Goal: Information Seeking & Learning: Learn about a topic

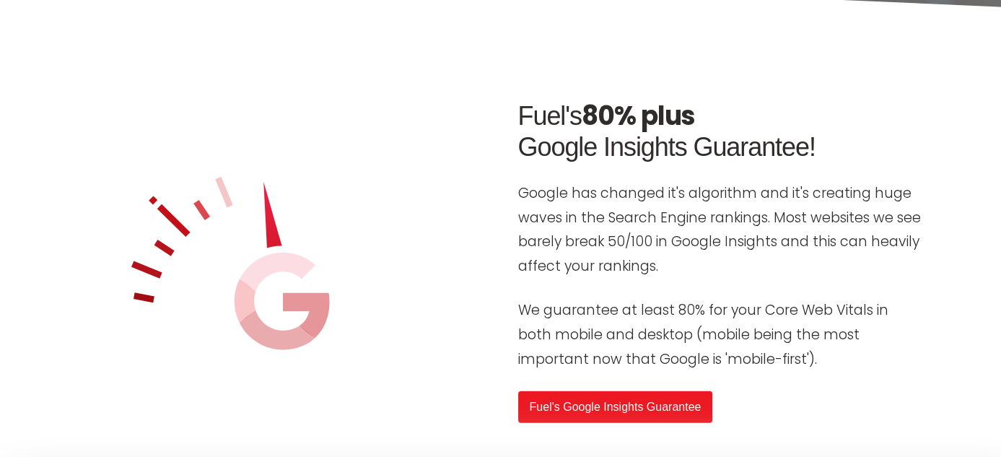
scroll to position [5340, 0]
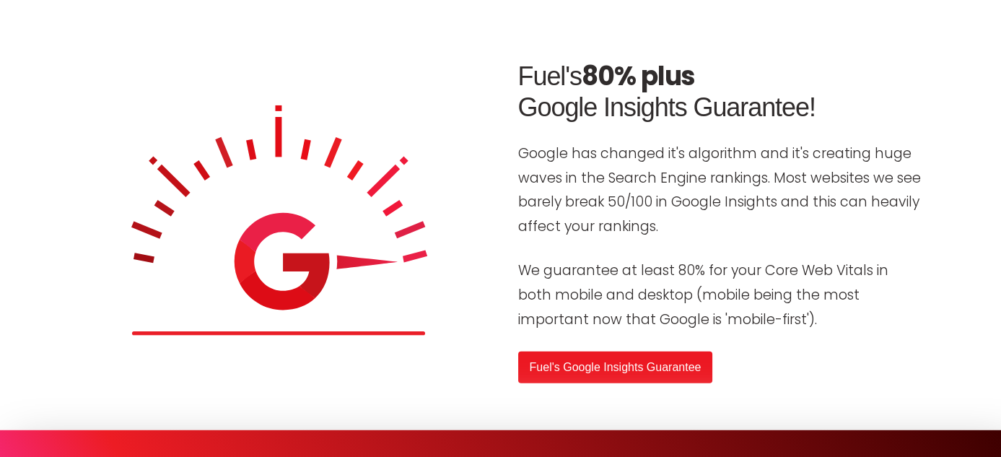
drag, startPoint x: 820, startPoint y: 106, endPoint x: 493, endPoint y: 53, distance: 331.9
click at [493, 53] on div "Fuel's 80% plus Google Insights Guarantee! Google has changed it's algorithm an…" at bounding box center [501, 222] width 866 height 346
copy h2 "Fuel's 80% plus Google Insights Guarantee!"
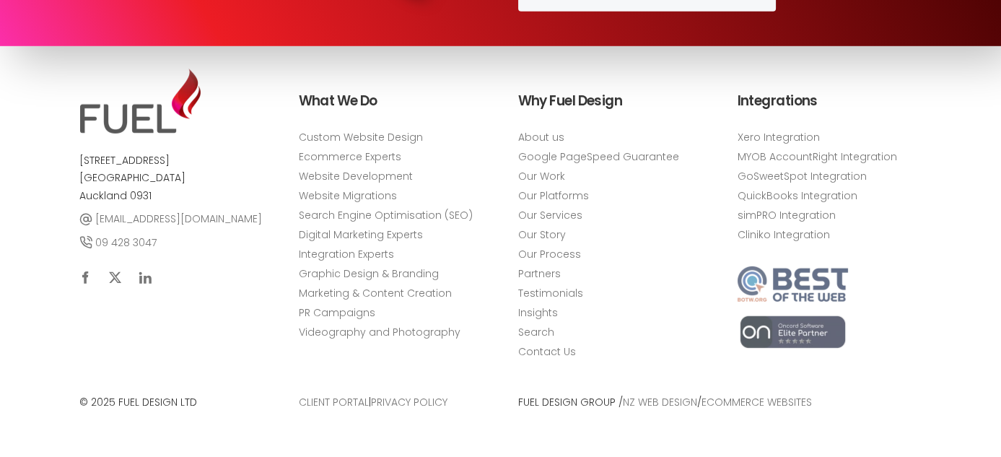
scroll to position [5944, 0]
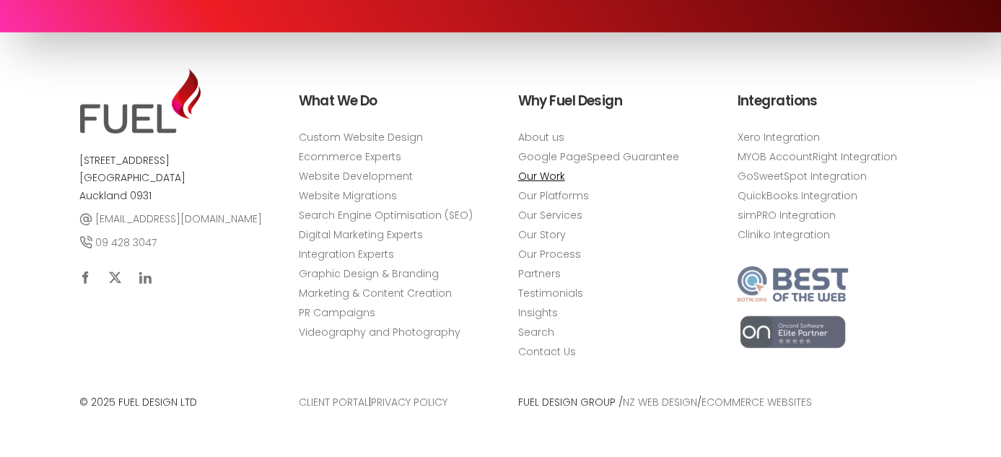
click at [554, 174] on link "Our Work" at bounding box center [541, 176] width 47 height 15
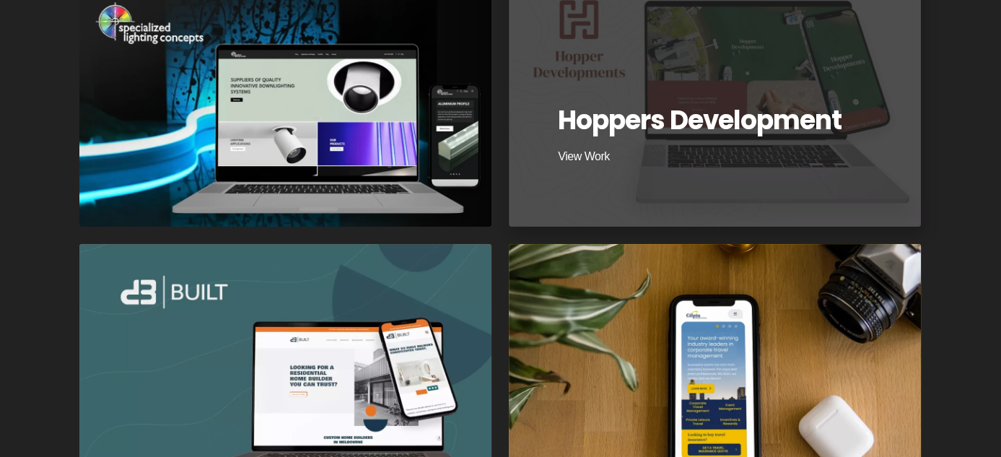
scroll to position [577, 0]
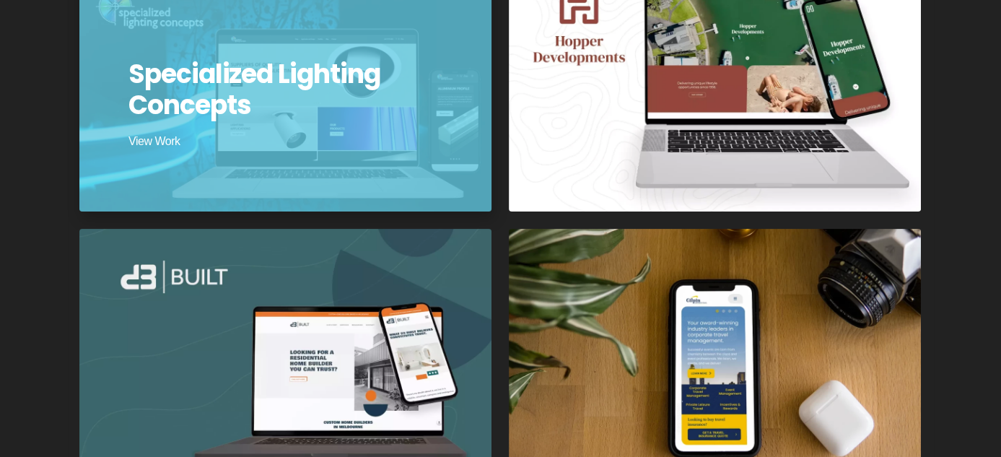
click at [320, 131] on div at bounding box center [285, 90] width 416 height 244
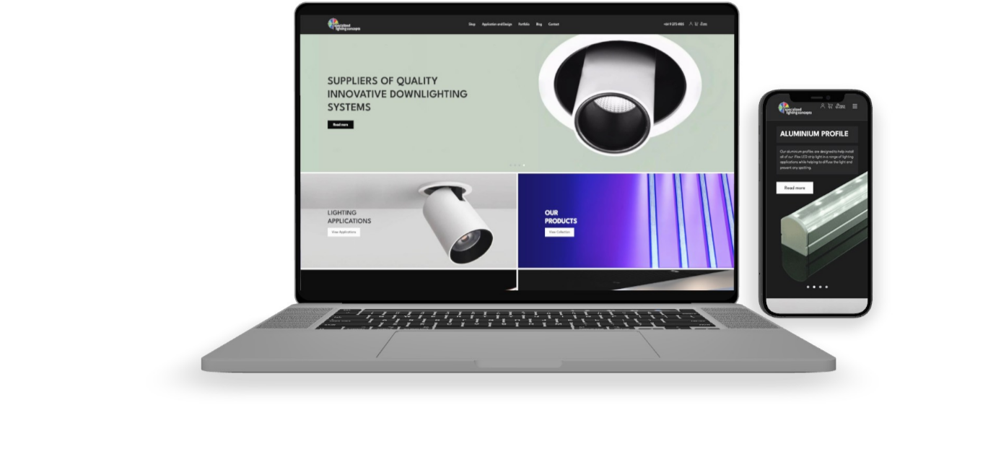
scroll to position [1660, 0]
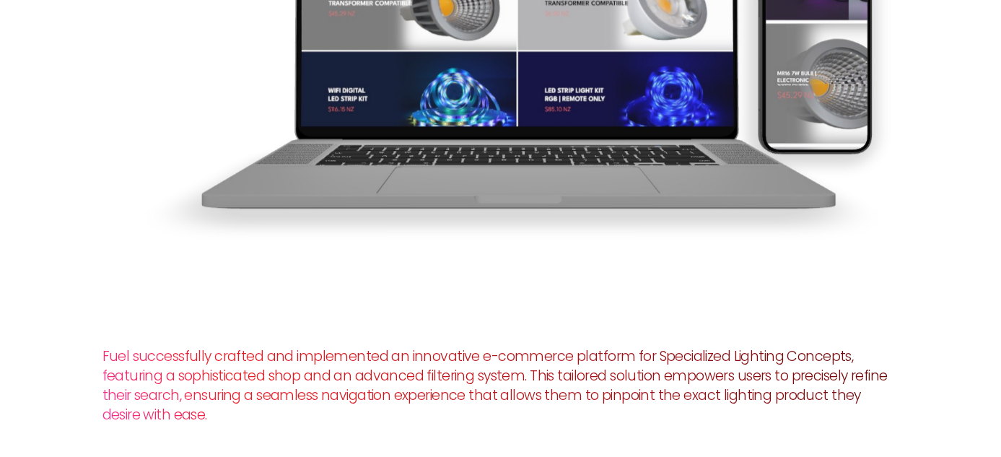
click at [253, 126] on image "Lottie animation" at bounding box center [512, 10] width 1001 height 563
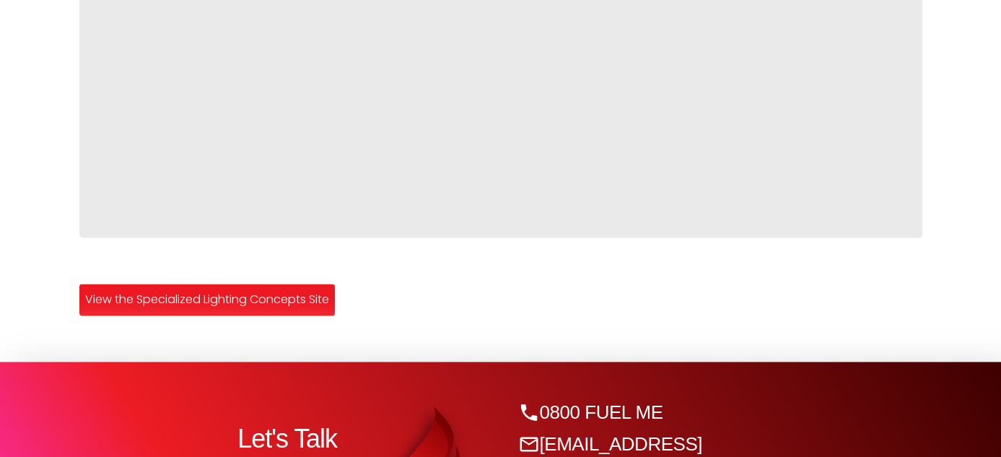
scroll to position [2742, 0]
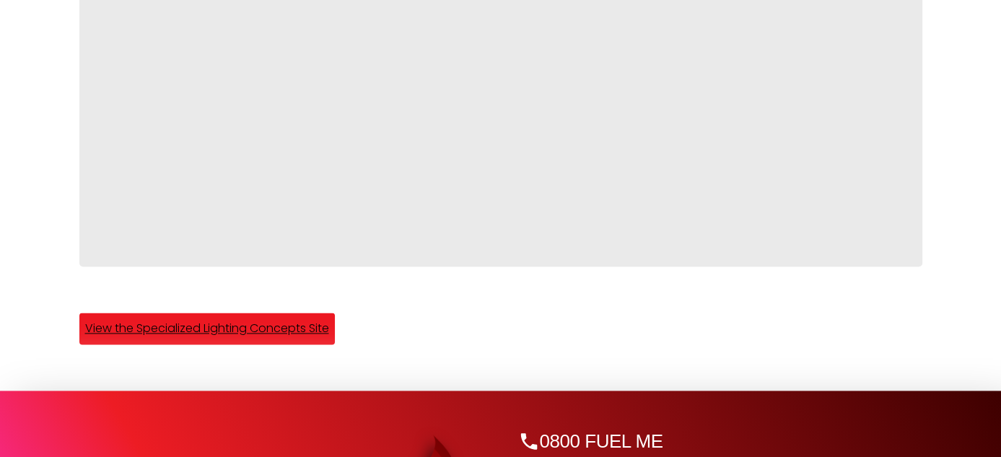
click at [245, 312] on link "View the Specialized Lighting Concepts Site" at bounding box center [206, 328] width 255 height 32
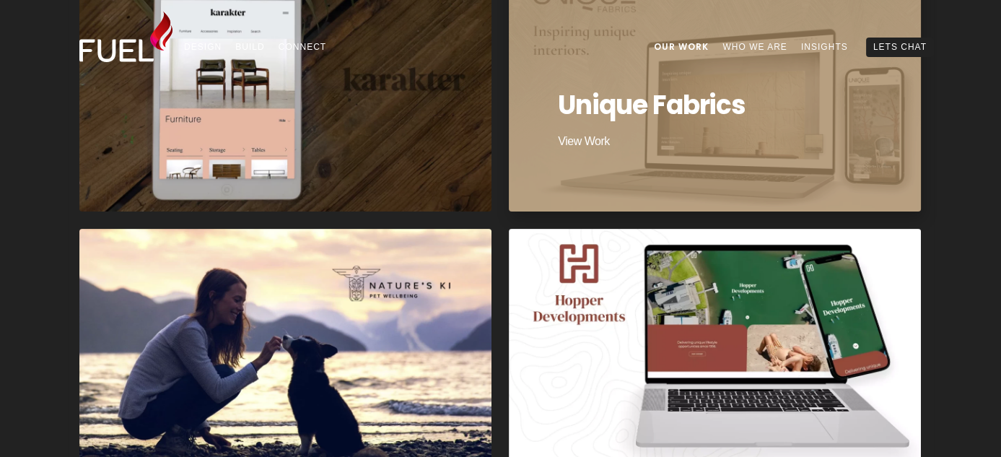
click at [586, 139] on div at bounding box center [715, 90] width 416 height 244
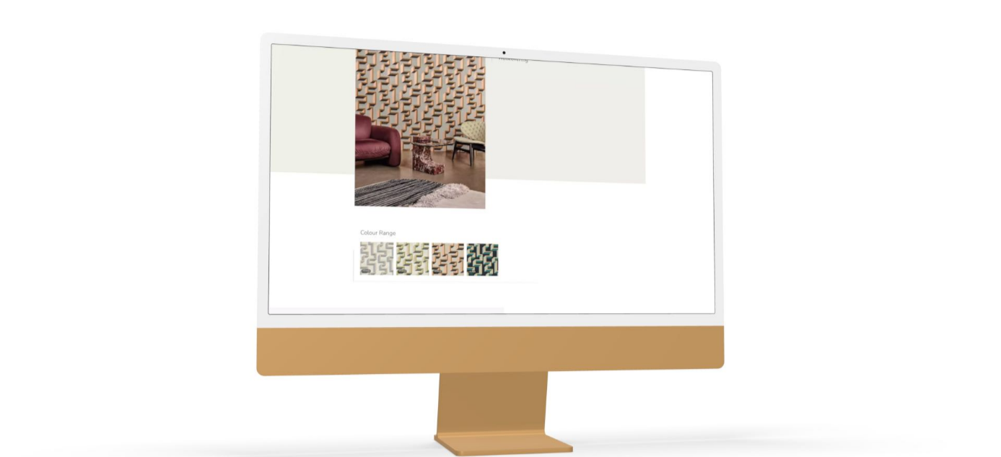
scroll to position [1587, 0]
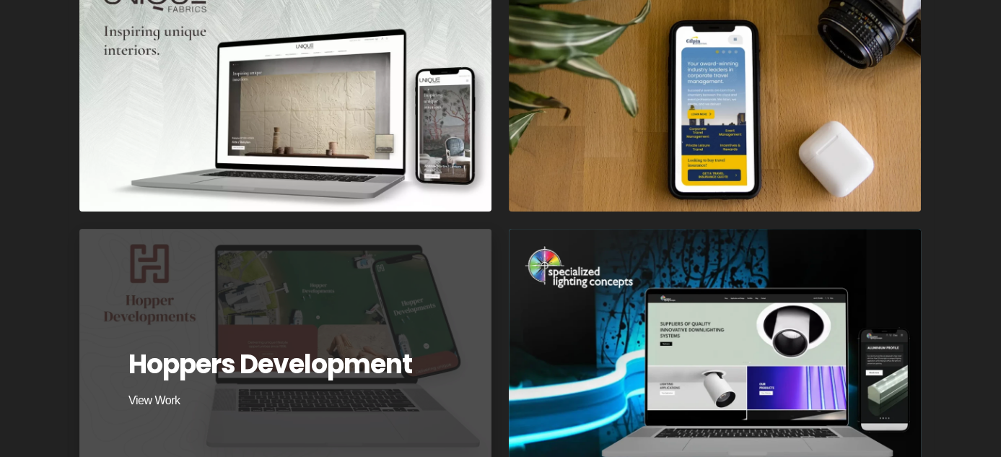
scroll to position [649, 0]
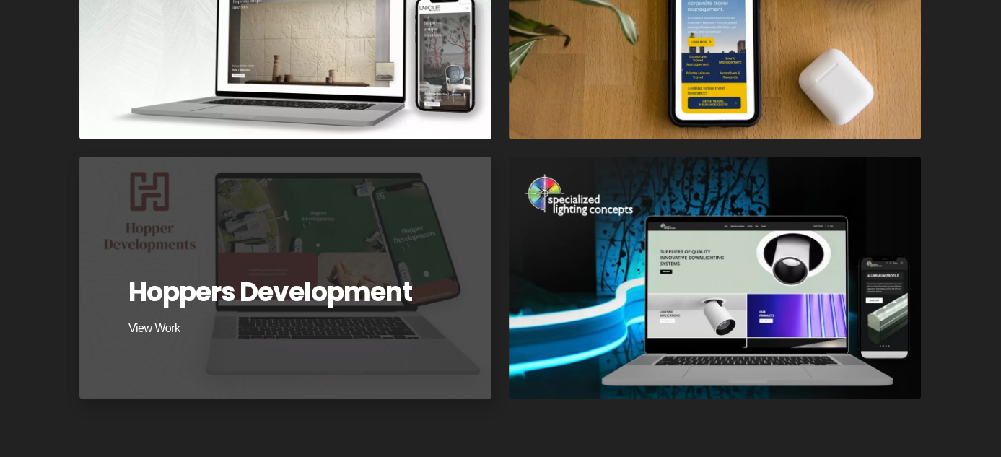
click at [154, 305] on div at bounding box center [285, 277] width 416 height 244
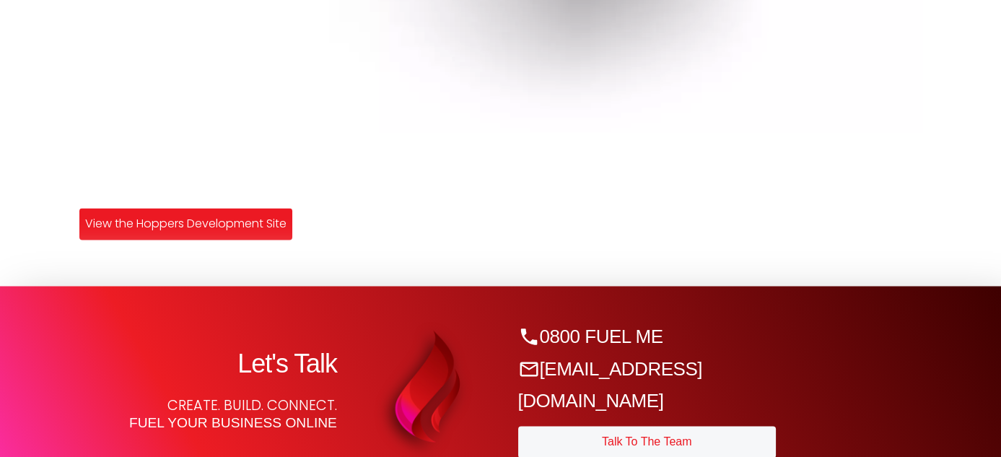
scroll to position [3319, 0]
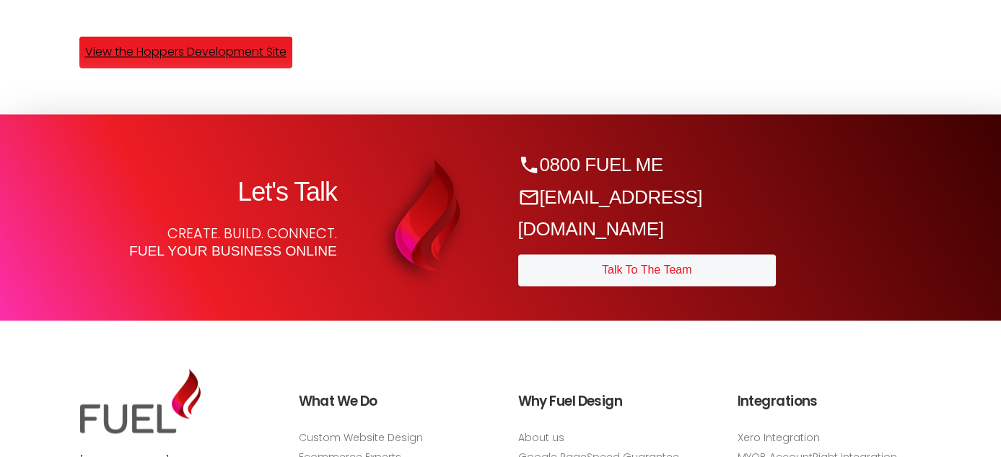
click at [202, 57] on link "View the Hoppers Development Site" at bounding box center [185, 52] width 213 height 32
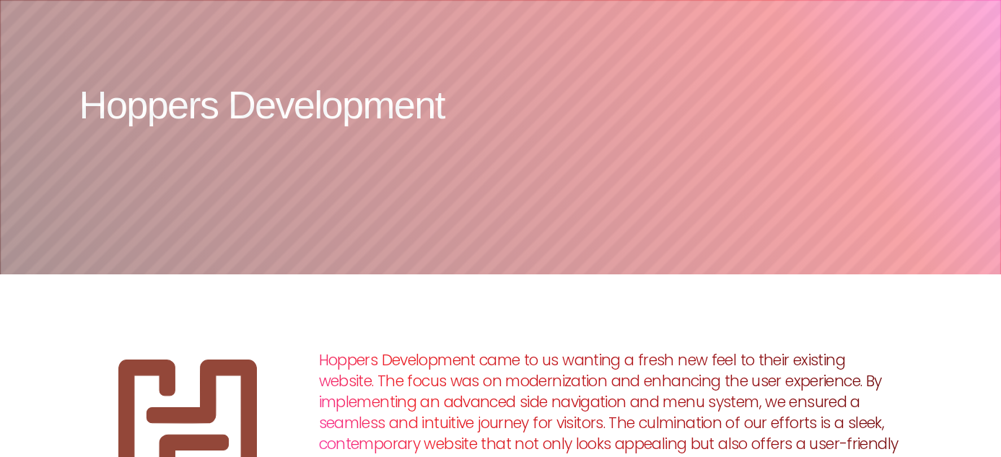
scroll to position [3319, 0]
